Goal: Check status: Check status

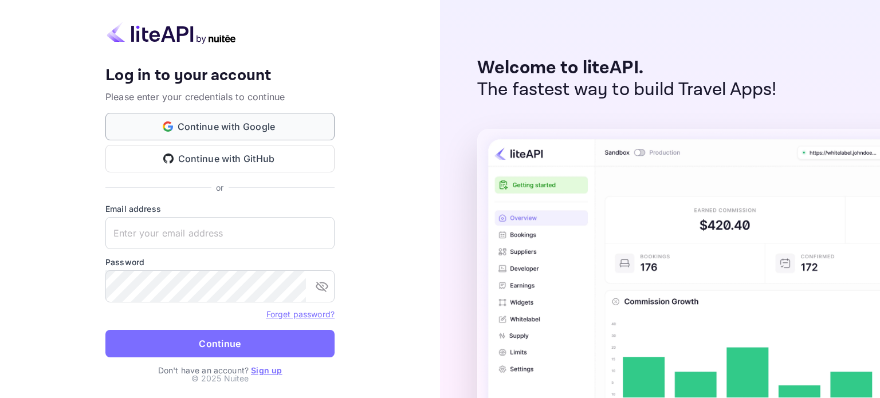
click at [193, 130] on button "Continue with Google" at bounding box center [219, 127] width 229 height 28
click at [225, 163] on button "Continue with GitHub" at bounding box center [219, 159] width 229 height 28
click at [210, 238] on input "text" at bounding box center [219, 233] width 229 height 32
paste input "[EMAIL_ADDRESS][DOMAIN_NAME]"
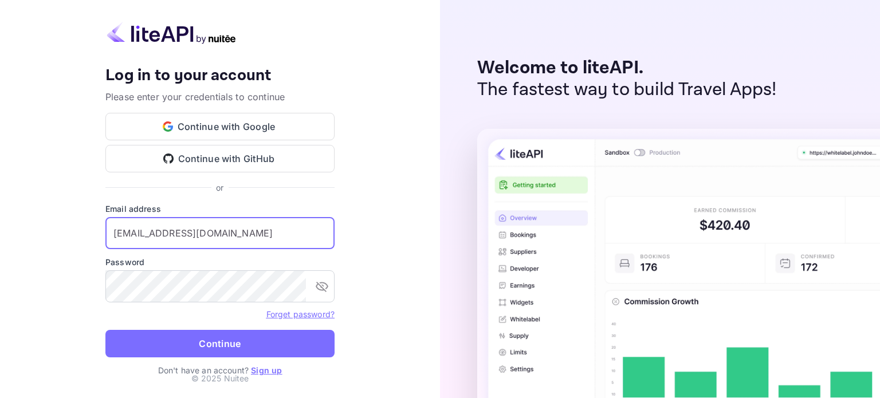
type input "[EMAIL_ADDRESS][DOMAIN_NAME]"
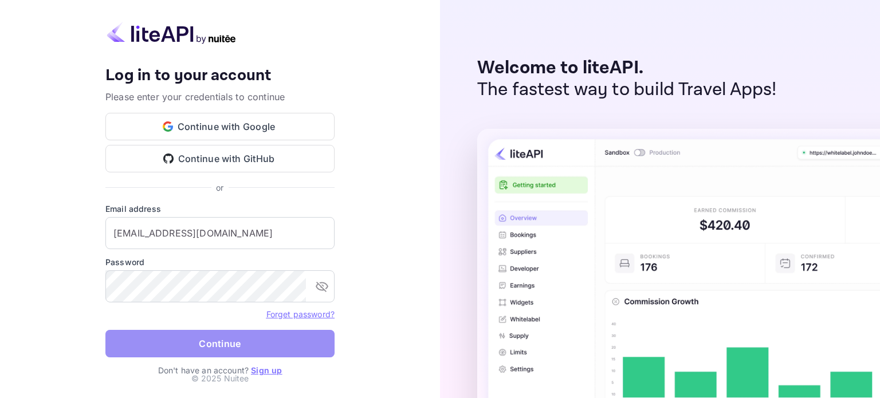
click at [269, 356] on button "Continue" at bounding box center [219, 344] width 229 height 28
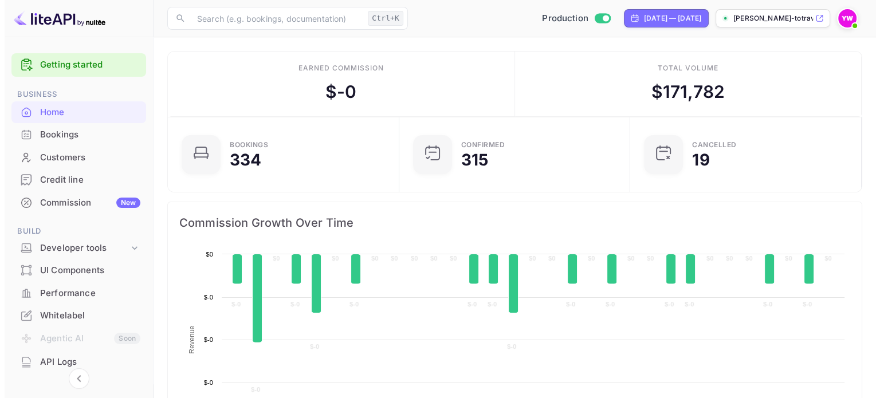
scroll to position [178, 215]
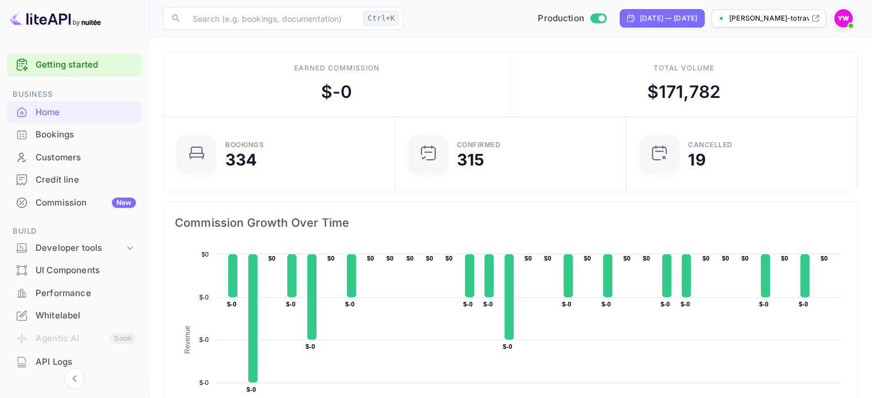
click at [46, 135] on div "Bookings" at bounding box center [86, 134] width 100 height 13
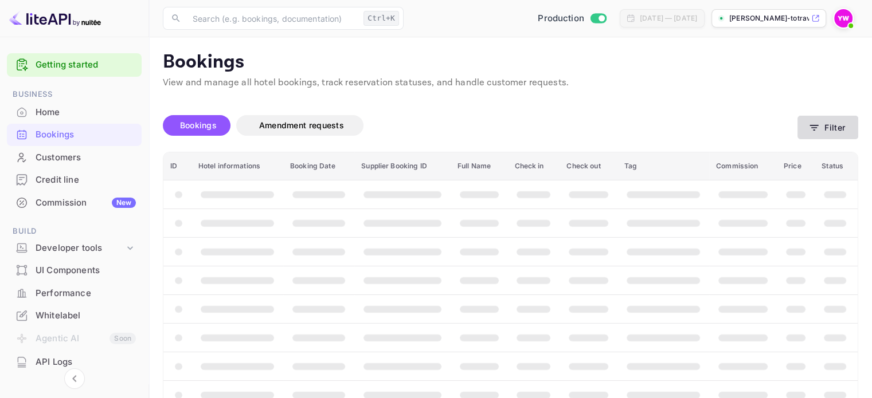
click at [821, 130] on button "Filter" at bounding box center [827, 127] width 61 height 23
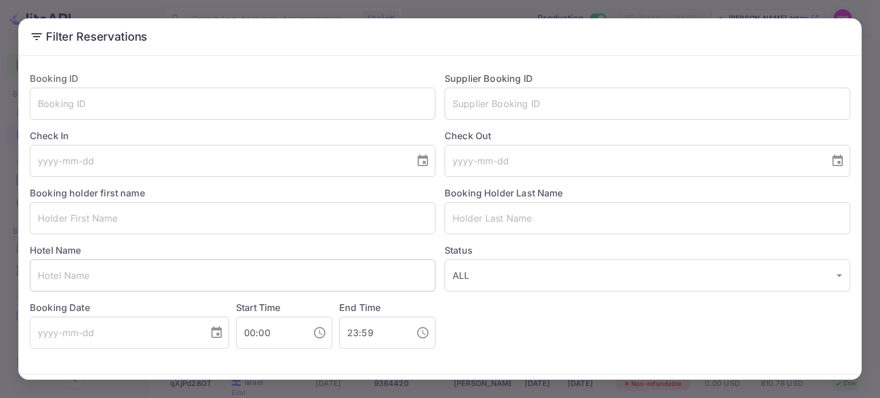
click at [120, 277] on input "text" at bounding box center [233, 276] width 406 height 32
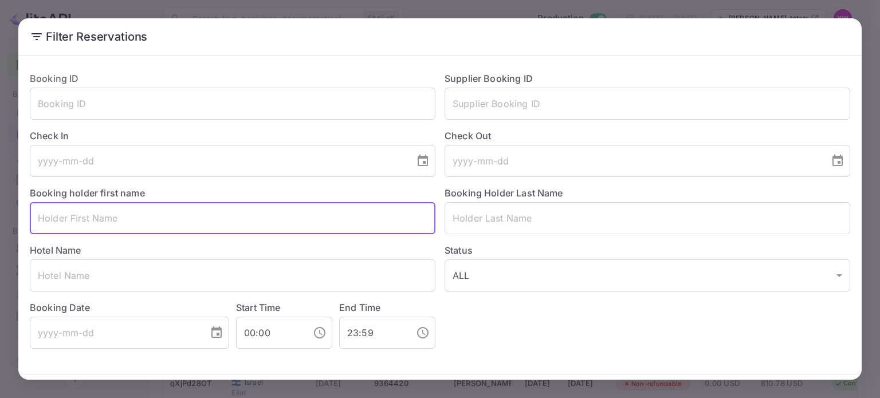
click at [125, 226] on input "text" at bounding box center [233, 218] width 406 height 32
paste input "[PERSON_NAME]"
drag, startPoint x: 64, startPoint y: 217, endPoint x: 111, endPoint y: 221, distance: 46.6
click at [111, 221] on input "[PERSON_NAME]" at bounding box center [233, 218] width 406 height 32
type input "IDAN"
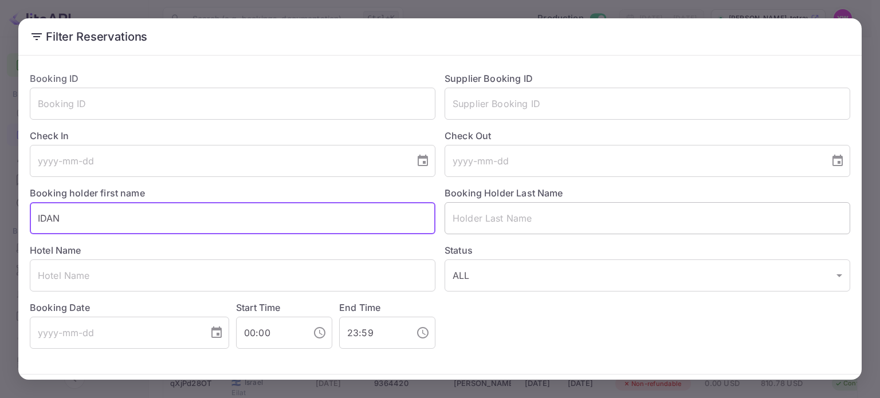
click at [480, 225] on input "text" at bounding box center [648, 218] width 406 height 32
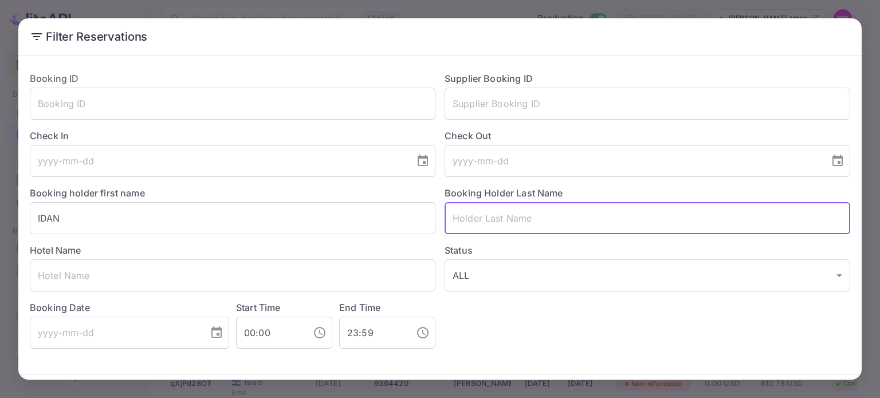
paste input "DANNO"
type input "DANNO"
click at [739, 386] on button "Filter Reservations" at bounding box center [794, 398] width 111 height 25
